Goal: Task Accomplishment & Management: Use online tool/utility

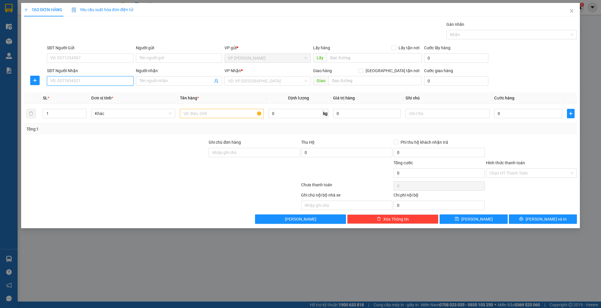
click at [79, 82] on input "SĐT Người Nhận" at bounding box center [90, 80] width 86 height 9
type input "0372283456"
type input "tùng vincom"
type input "0372283456"
click at [225, 115] on input "text" at bounding box center [222, 113] width 84 height 9
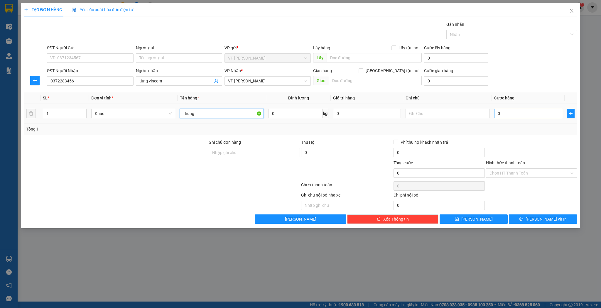
type input "thùng"
click at [528, 110] on input "0" at bounding box center [528, 113] width 68 height 9
type input "5"
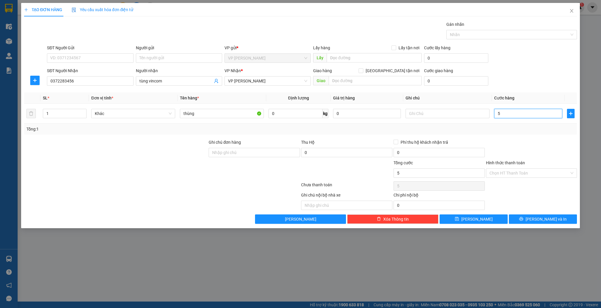
type input "50"
type input "50.000"
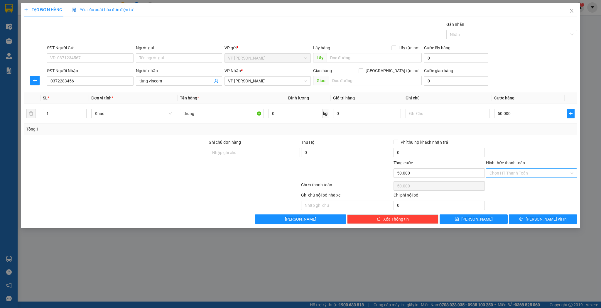
click at [498, 173] on input "Hình thức thanh toán" at bounding box center [530, 173] width 80 height 9
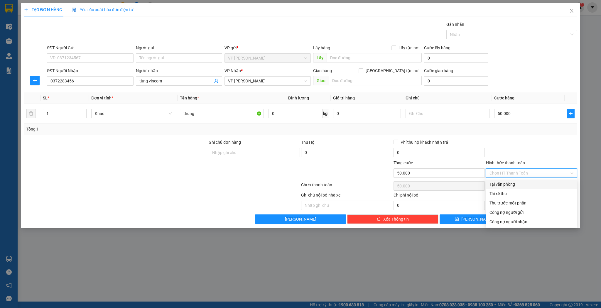
click at [500, 183] on div "Tại văn phòng" at bounding box center [532, 184] width 84 height 6
type input "0"
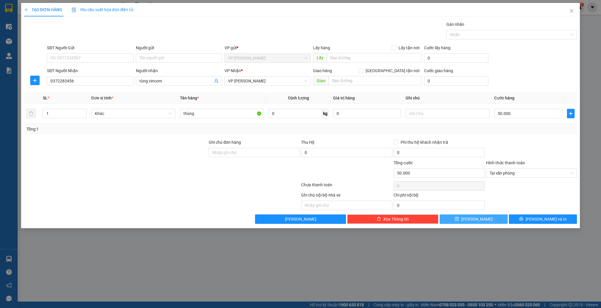
click at [478, 218] on span "[PERSON_NAME]" at bounding box center [476, 219] width 31 height 6
type input "0"
click at [570, 10] on icon "close" at bounding box center [571, 11] width 5 height 5
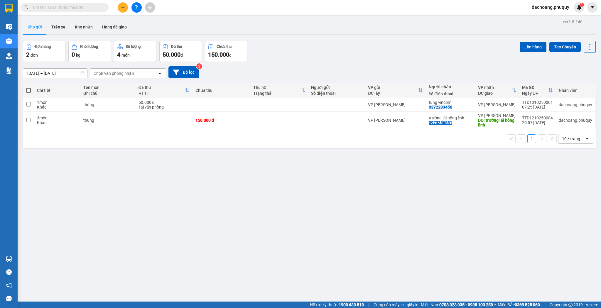
click at [95, 5] on input "text" at bounding box center [66, 7] width 69 height 6
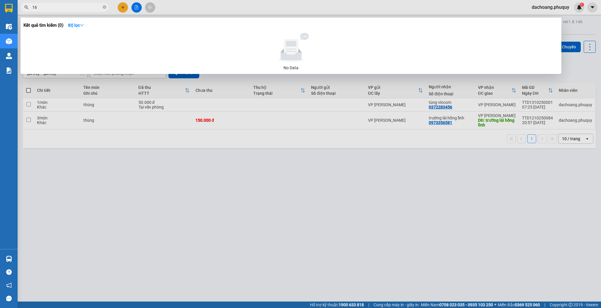
type input "1"
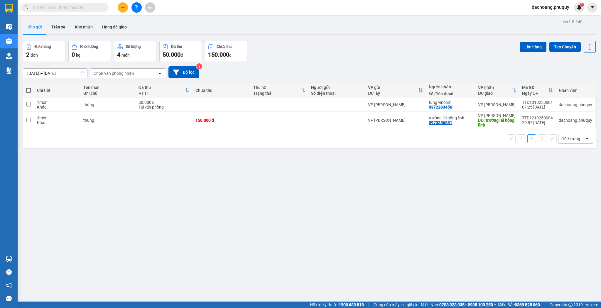
click at [194, 97] on th "Chưa thu" at bounding box center [222, 91] width 58 height 16
click at [216, 102] on td at bounding box center [222, 104] width 58 height 13
checkbox input "true"
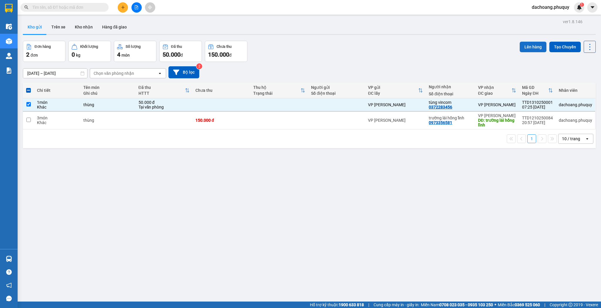
click at [522, 45] on button "Lên hàng" at bounding box center [533, 47] width 27 height 11
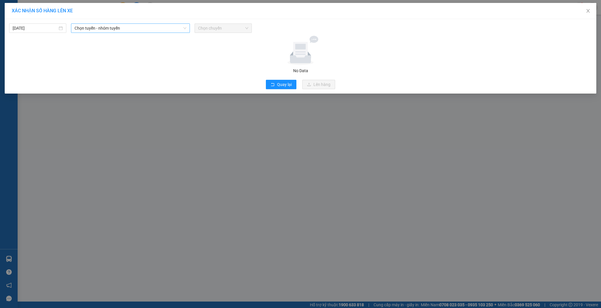
click at [120, 24] on span "Chọn tuyến - nhóm tuyến" at bounding box center [131, 28] width 112 height 9
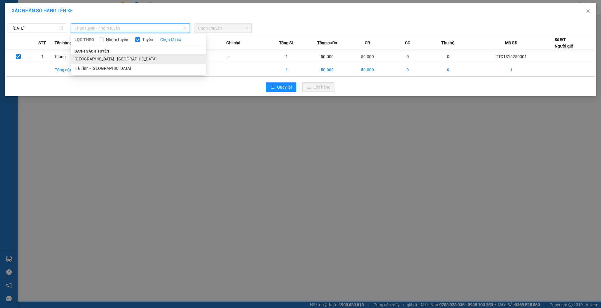
click at [95, 55] on li "[GEOGRAPHIC_DATA] - [GEOGRAPHIC_DATA]" at bounding box center [138, 58] width 135 height 9
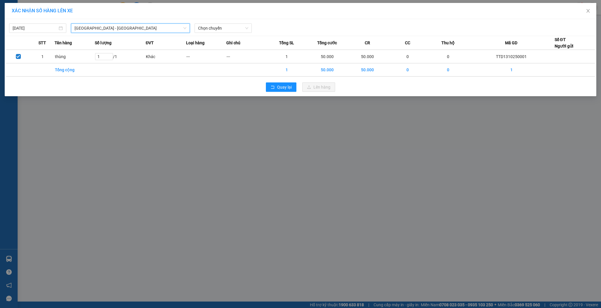
click at [230, 34] on div "[DATE] [GEOGRAPHIC_DATA] - [GEOGRAPHIC_DATA] - [GEOGRAPHIC_DATA] LỌC THEO Nhóm …" at bounding box center [301, 57] width 592 height 77
click at [229, 32] on span "Chọn chuyến" at bounding box center [223, 28] width 50 height 9
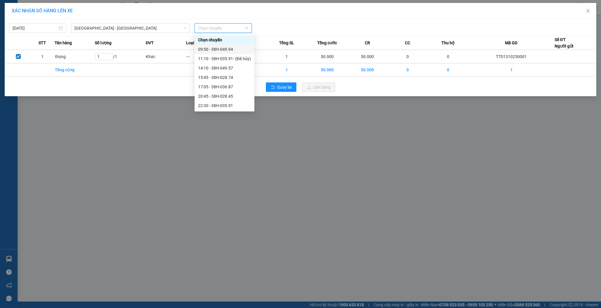
click at [221, 52] on div "09:50 - 38H-049.94" at bounding box center [224, 49] width 53 height 6
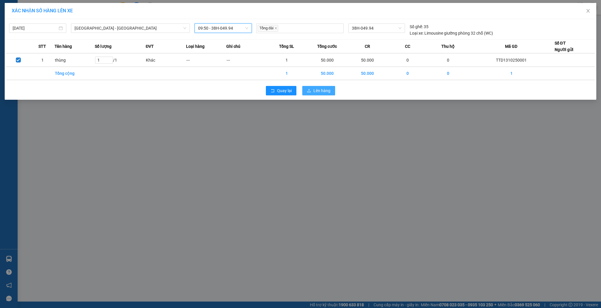
click at [326, 94] on button "Lên hàng" at bounding box center [318, 90] width 33 height 9
